Goal: Obtain resource: Download file/media

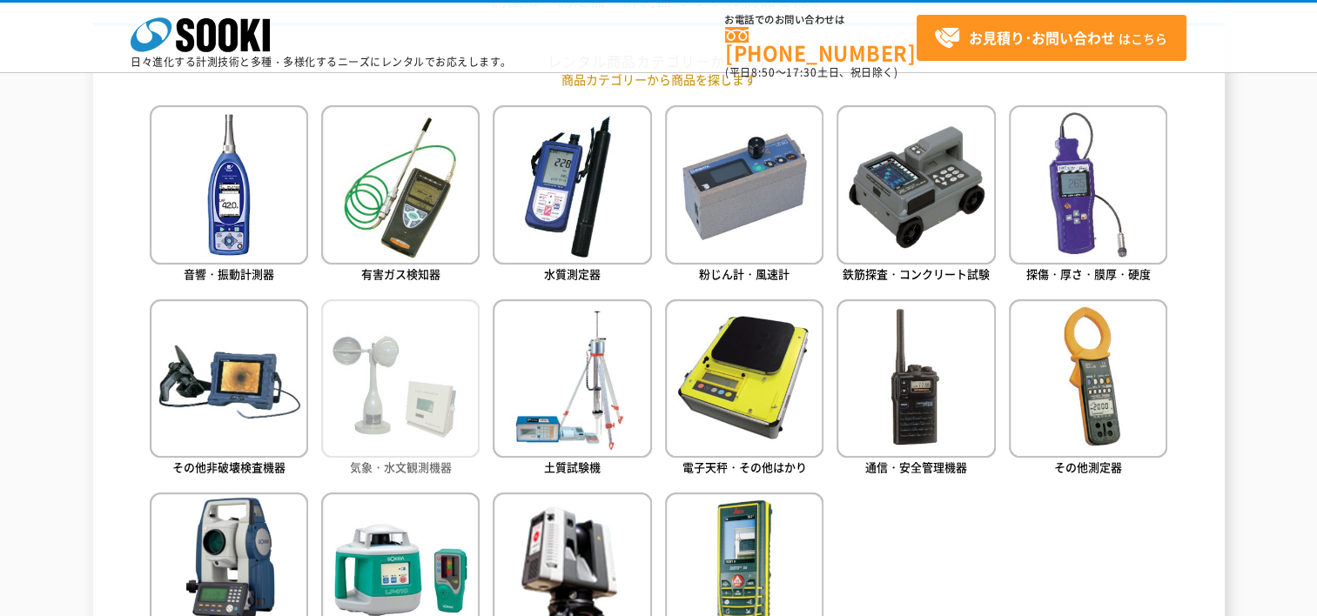
click at [429, 406] on img at bounding box center [400, 378] width 158 height 158
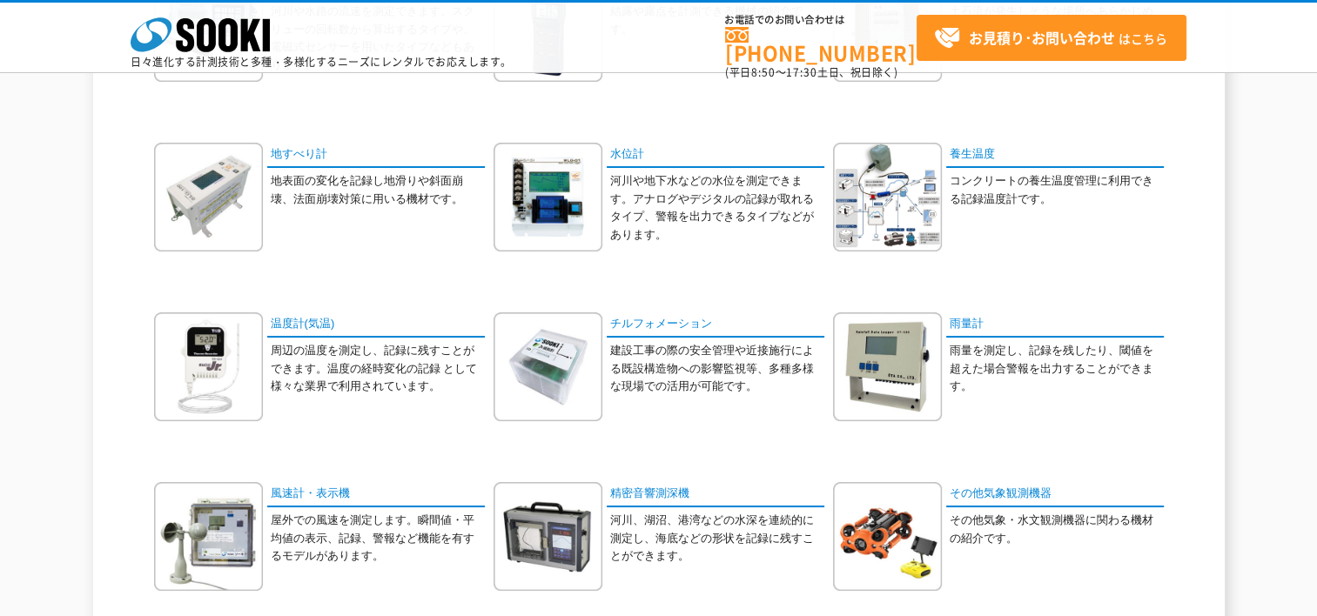
scroll to position [348, 0]
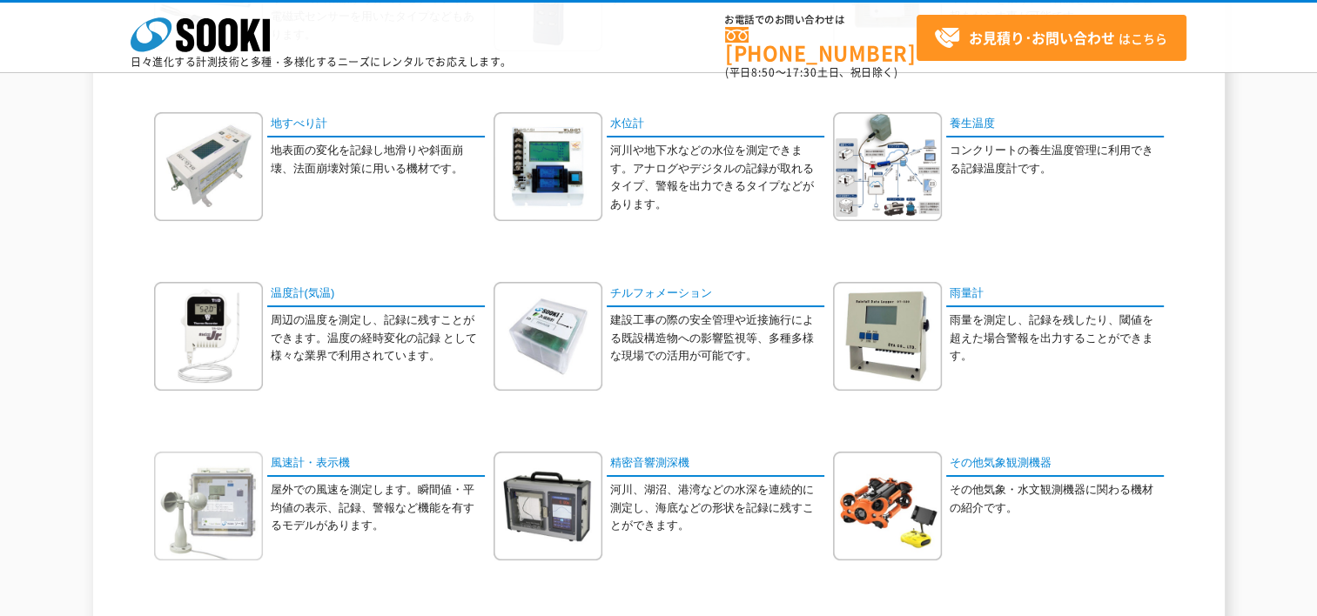
click at [234, 481] on img at bounding box center [208, 506] width 109 height 109
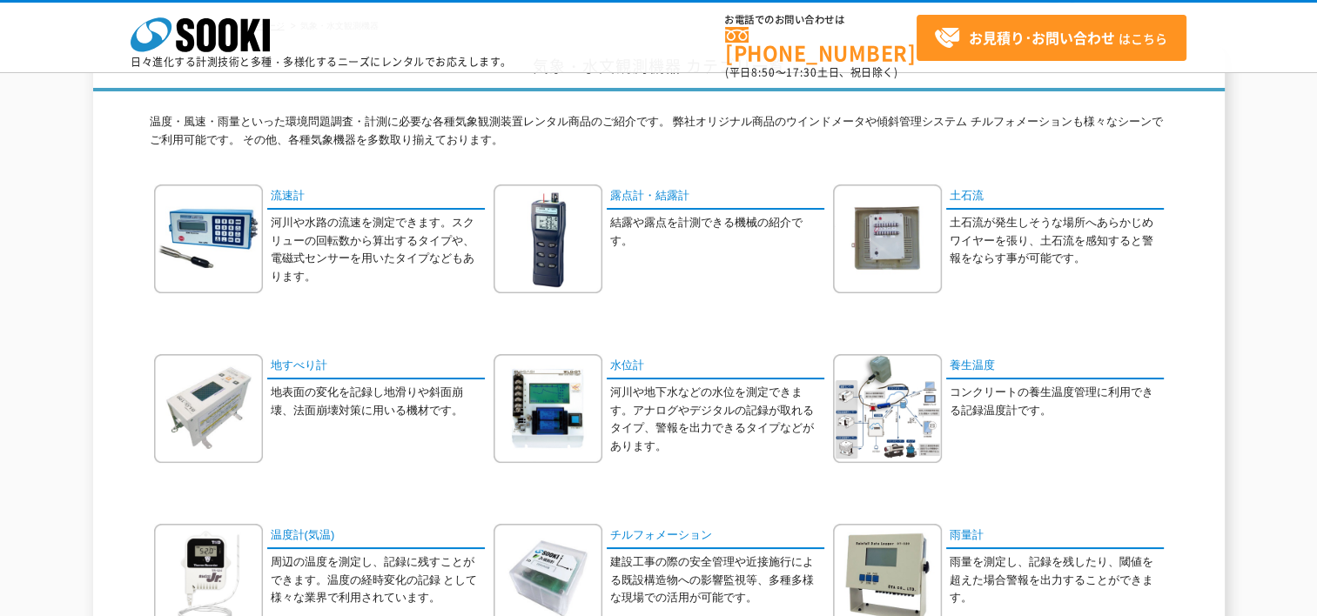
scroll to position [87, 0]
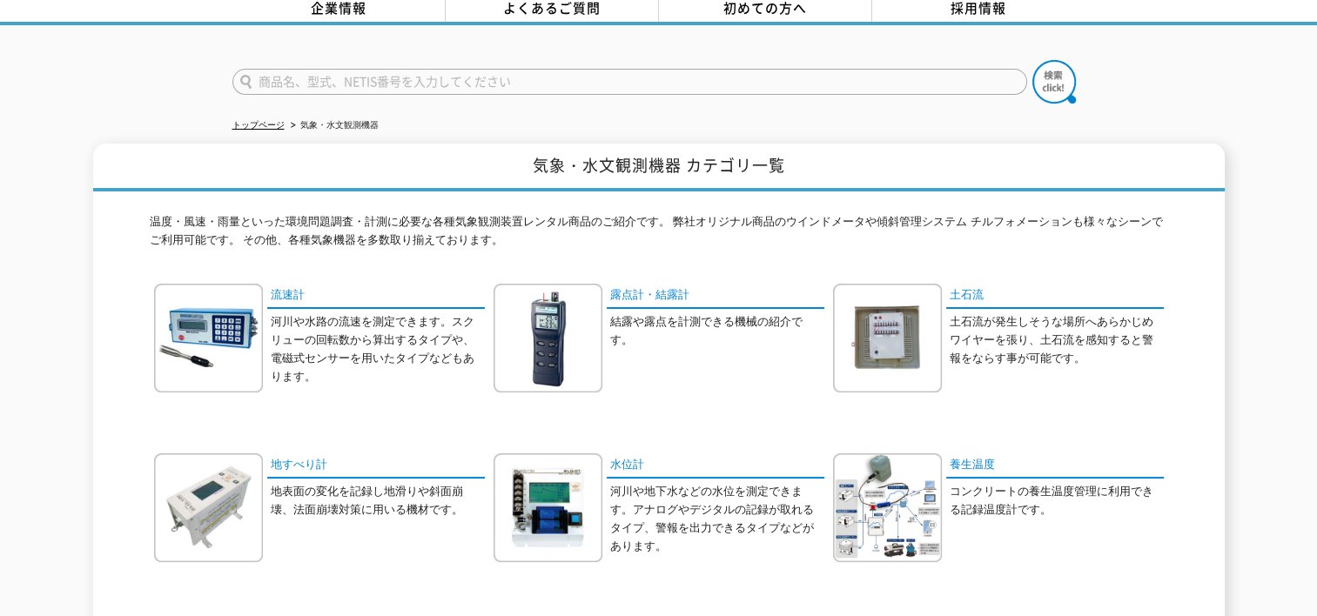
click at [439, 69] on input "text" at bounding box center [629, 82] width 795 height 26
type input "a"
type input "アネモマスター"
click at [1062, 73] on img at bounding box center [1055, 82] width 44 height 44
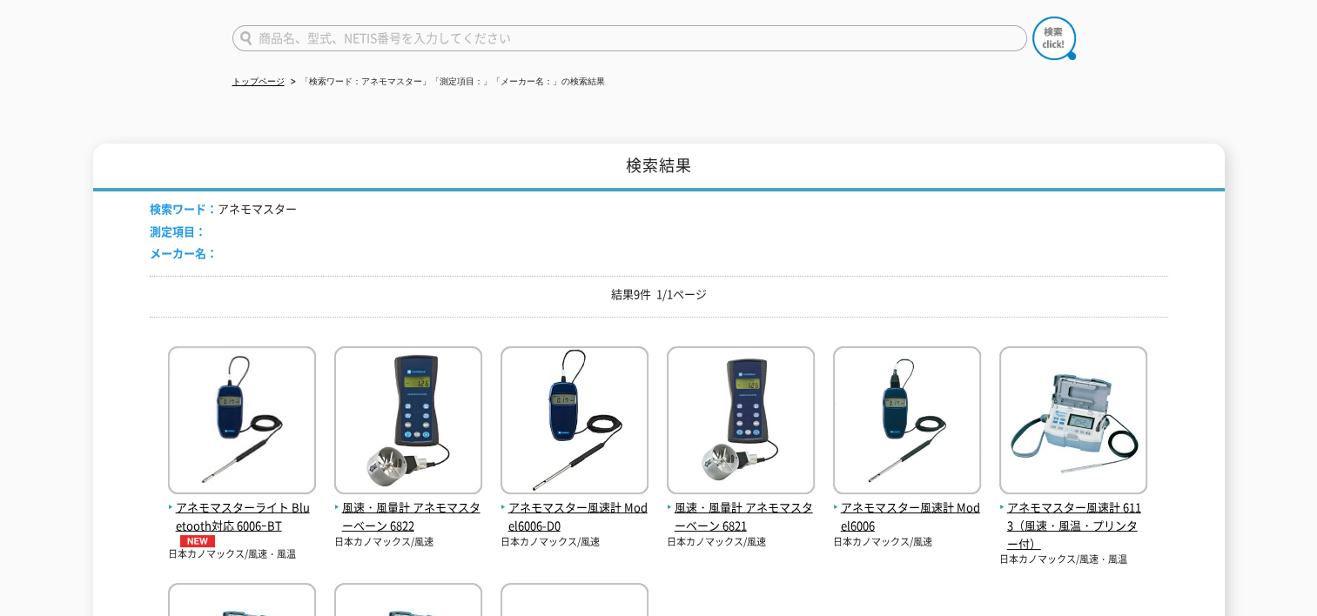
scroll to position [261, 0]
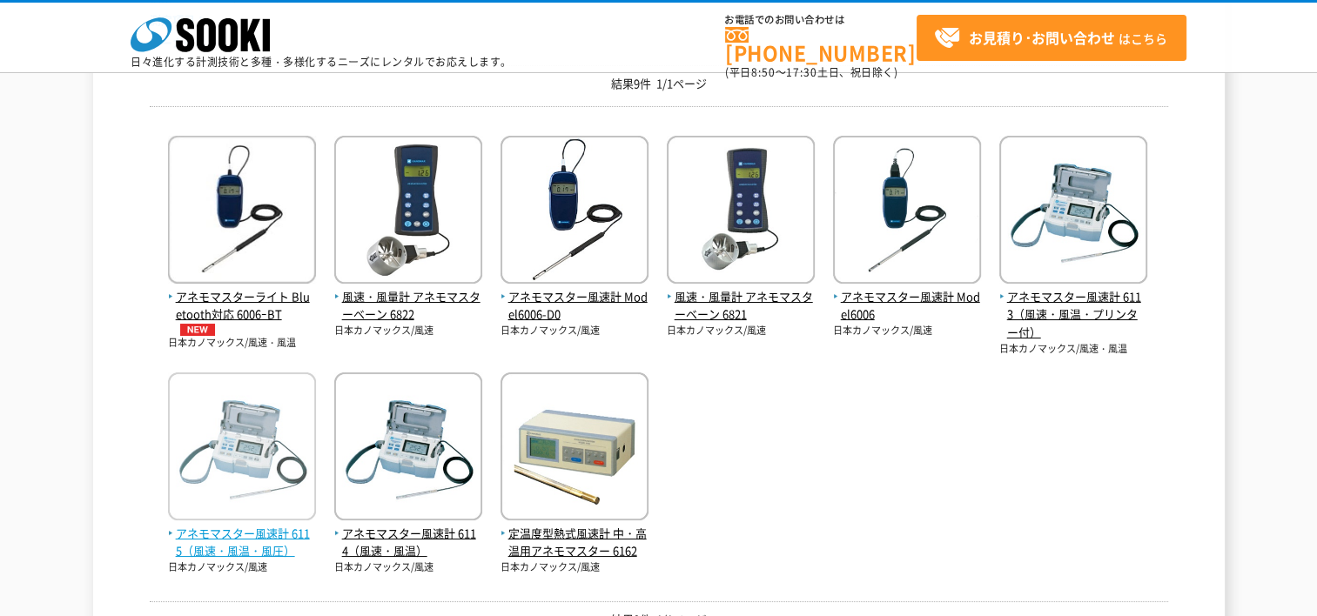
click at [226, 528] on span "アネモマスター風速計 6115（風速・風温・風圧）" at bounding box center [242, 543] width 148 height 37
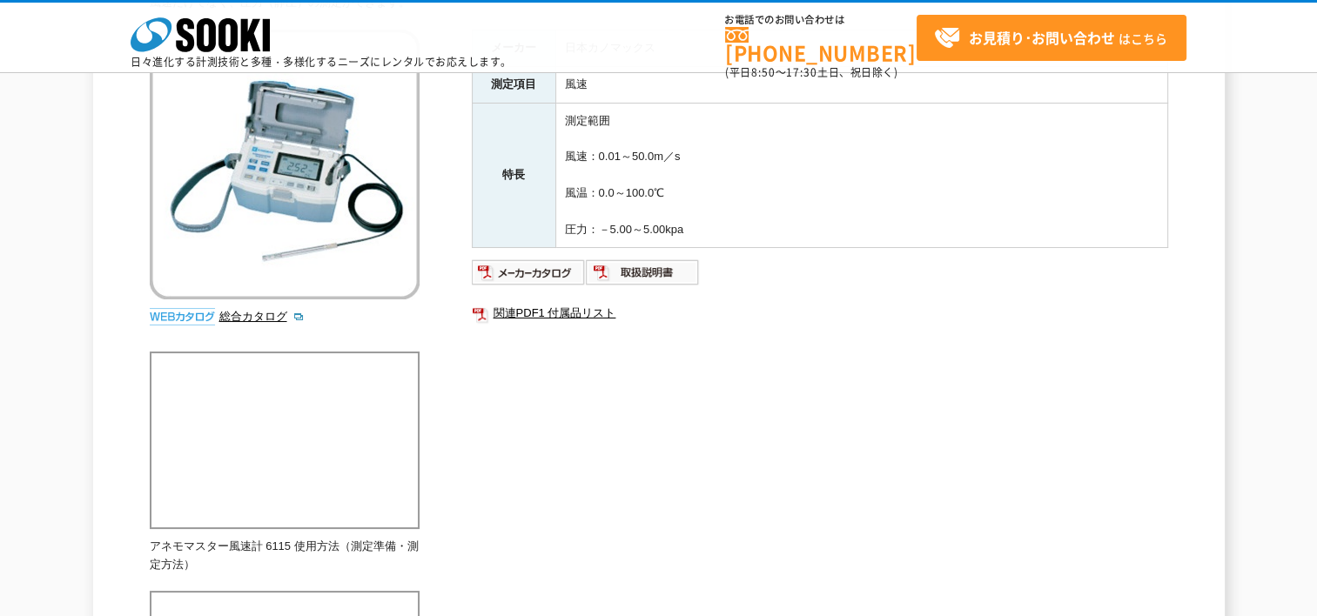
scroll to position [174, 0]
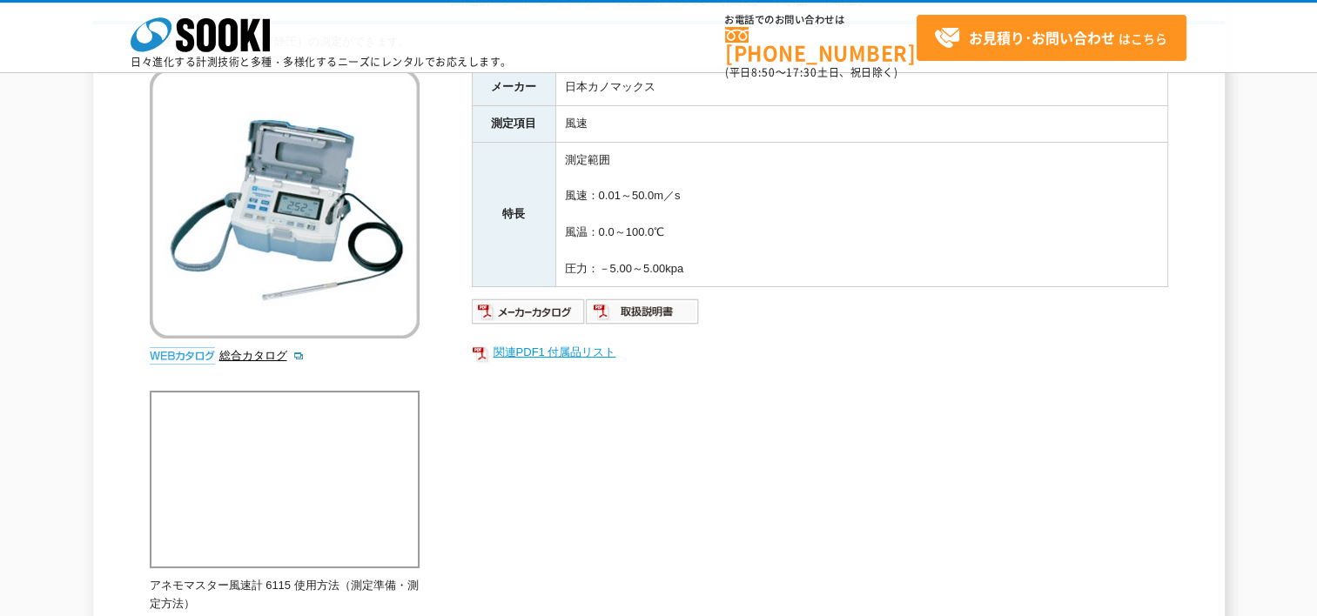
click at [550, 354] on link "関連PDF1 付属品リスト" at bounding box center [820, 352] width 696 height 23
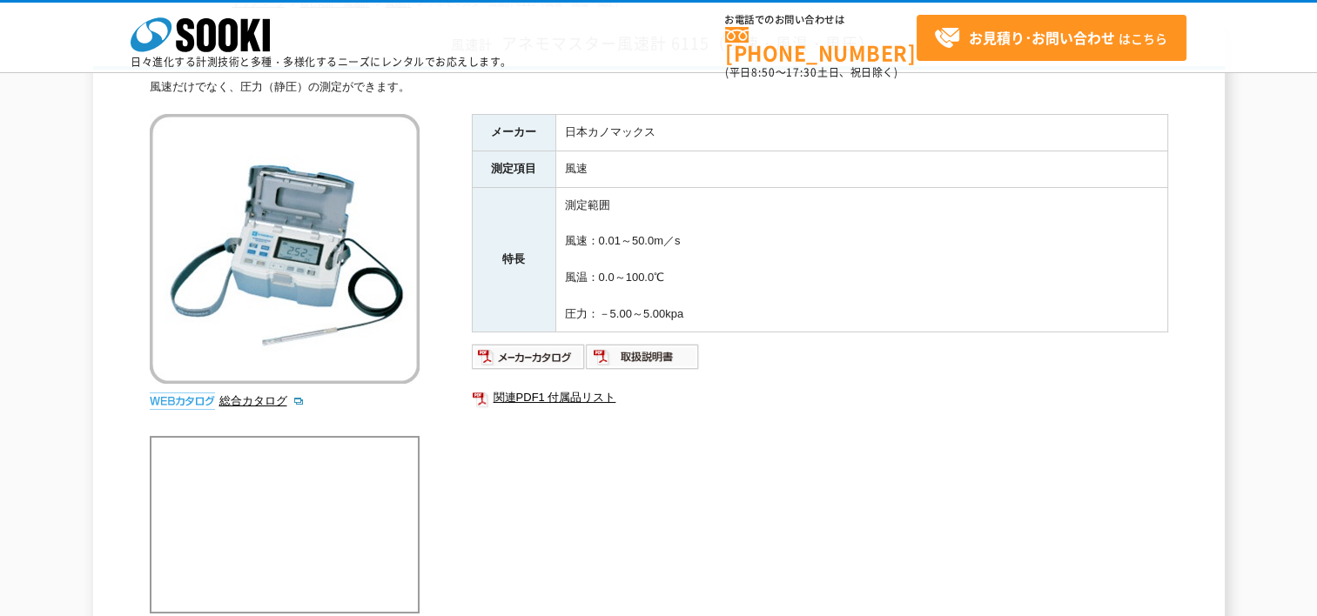
scroll to position [0, 0]
